Goal: Complete application form: Complete application form

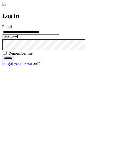
type input "**********"
click at [14, 61] on input "******" at bounding box center [8, 58] width 12 height 5
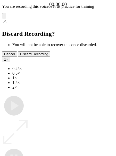
type input "**********"
